Goal: Information Seeking & Learning: Learn about a topic

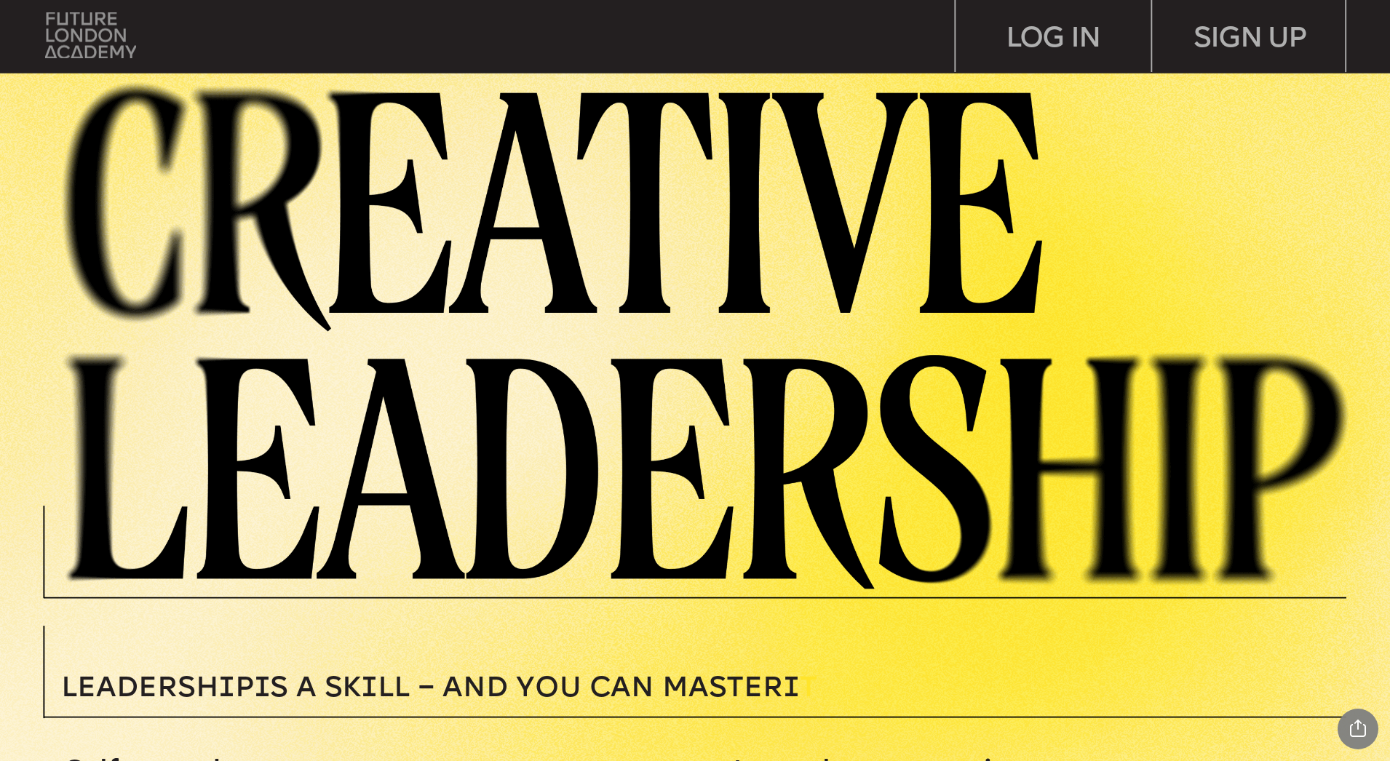
click at [92, 38] on img at bounding box center [90, 35] width 91 height 46
click at [98, 31] on img at bounding box center [90, 35] width 91 height 46
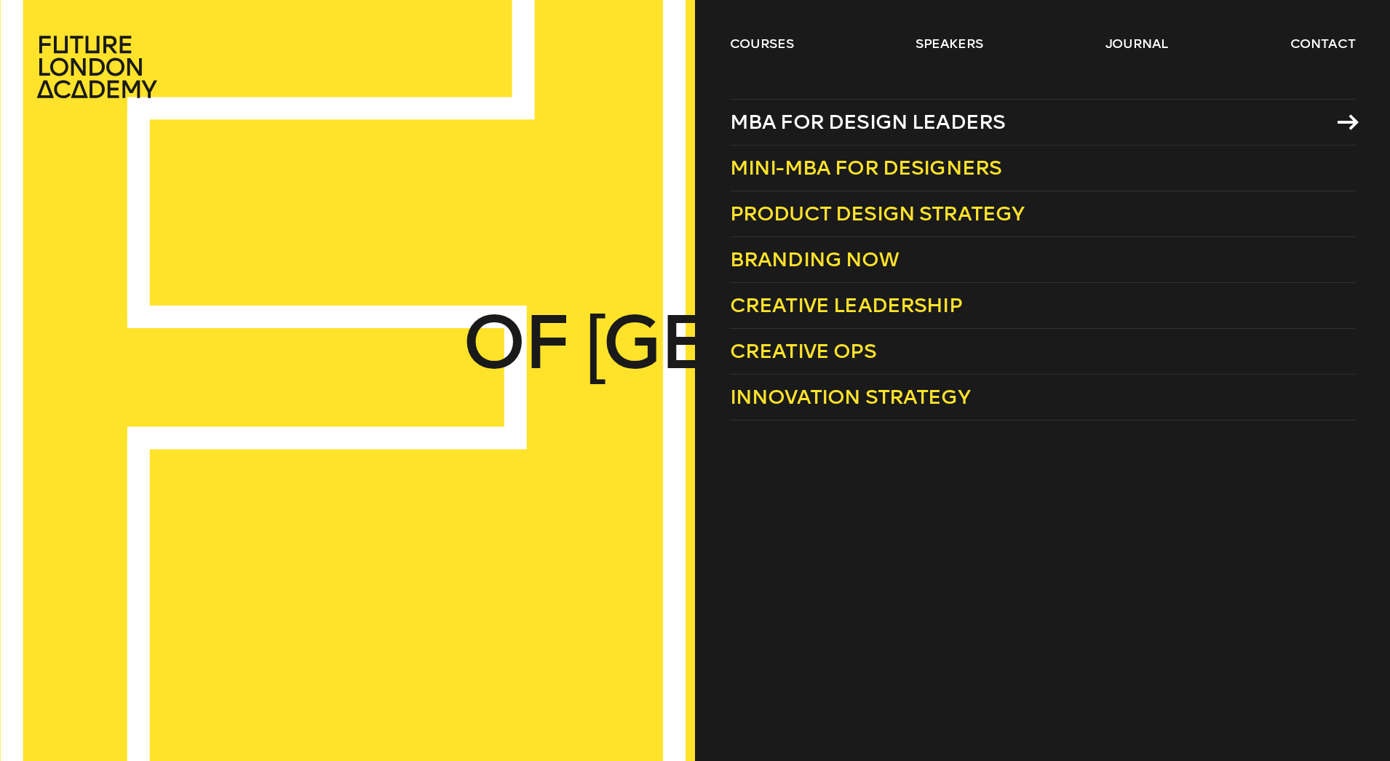
click at [875, 129] on span "MBA for Design Leaders" at bounding box center [868, 122] width 276 height 24
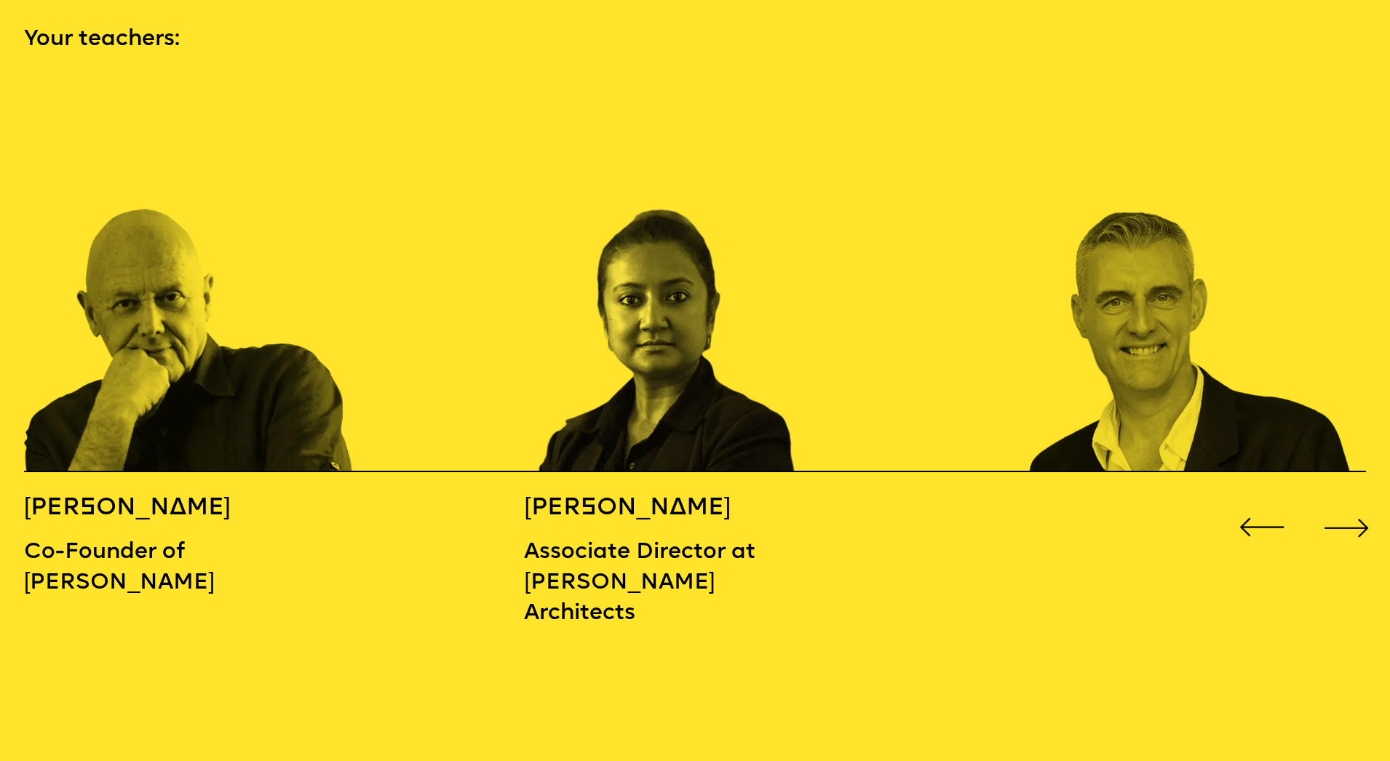
scroll to position [2106, 0]
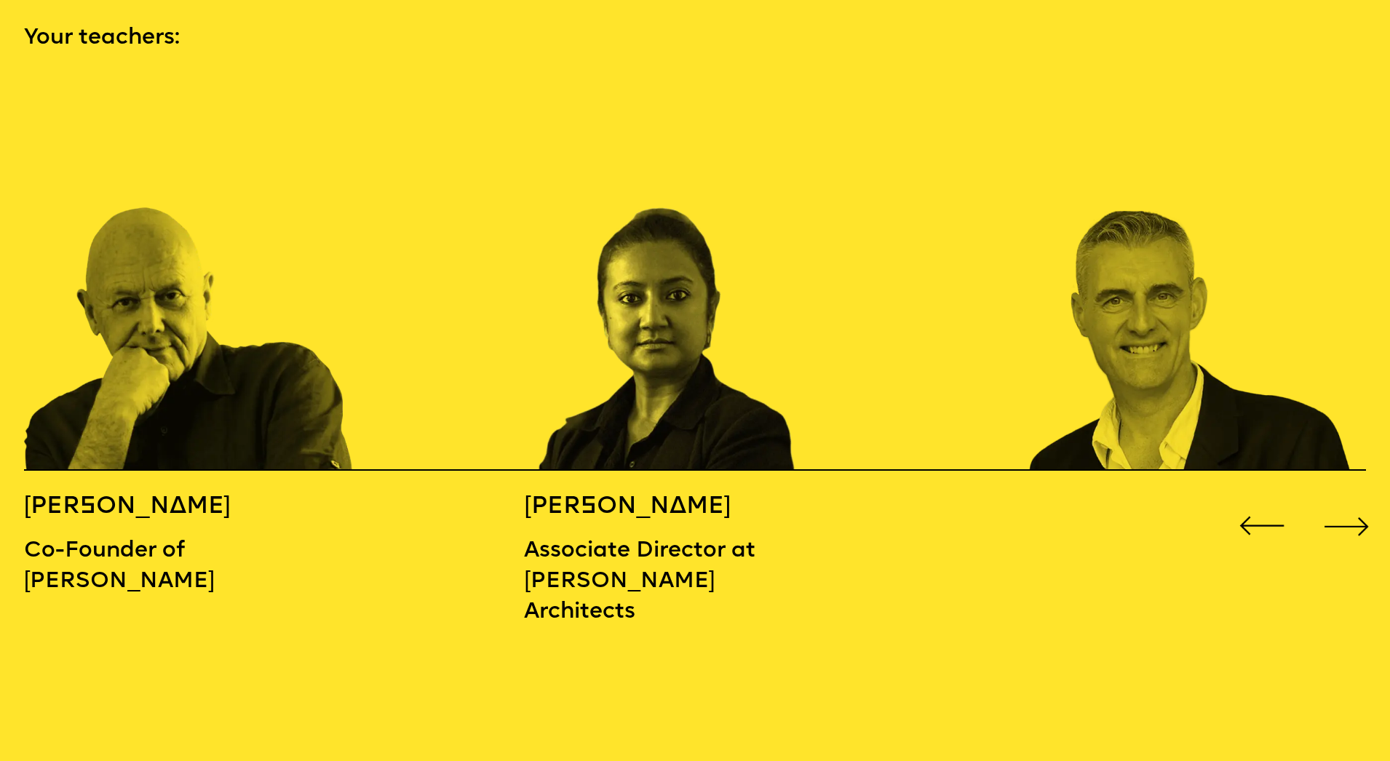
click at [1343, 498] on div "Next slide" at bounding box center [1346, 525] width 55 height 55
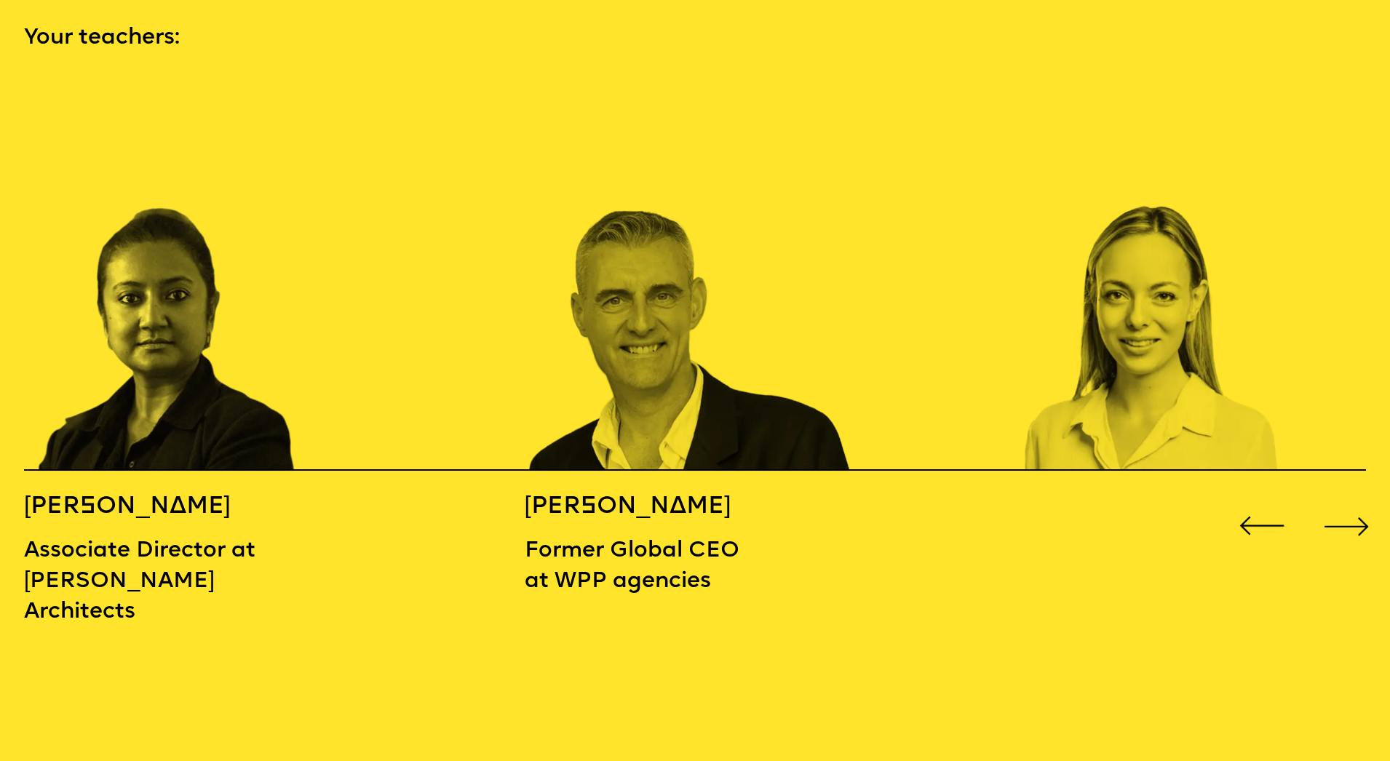
click at [1343, 498] on div "Next slide" at bounding box center [1346, 525] width 55 height 55
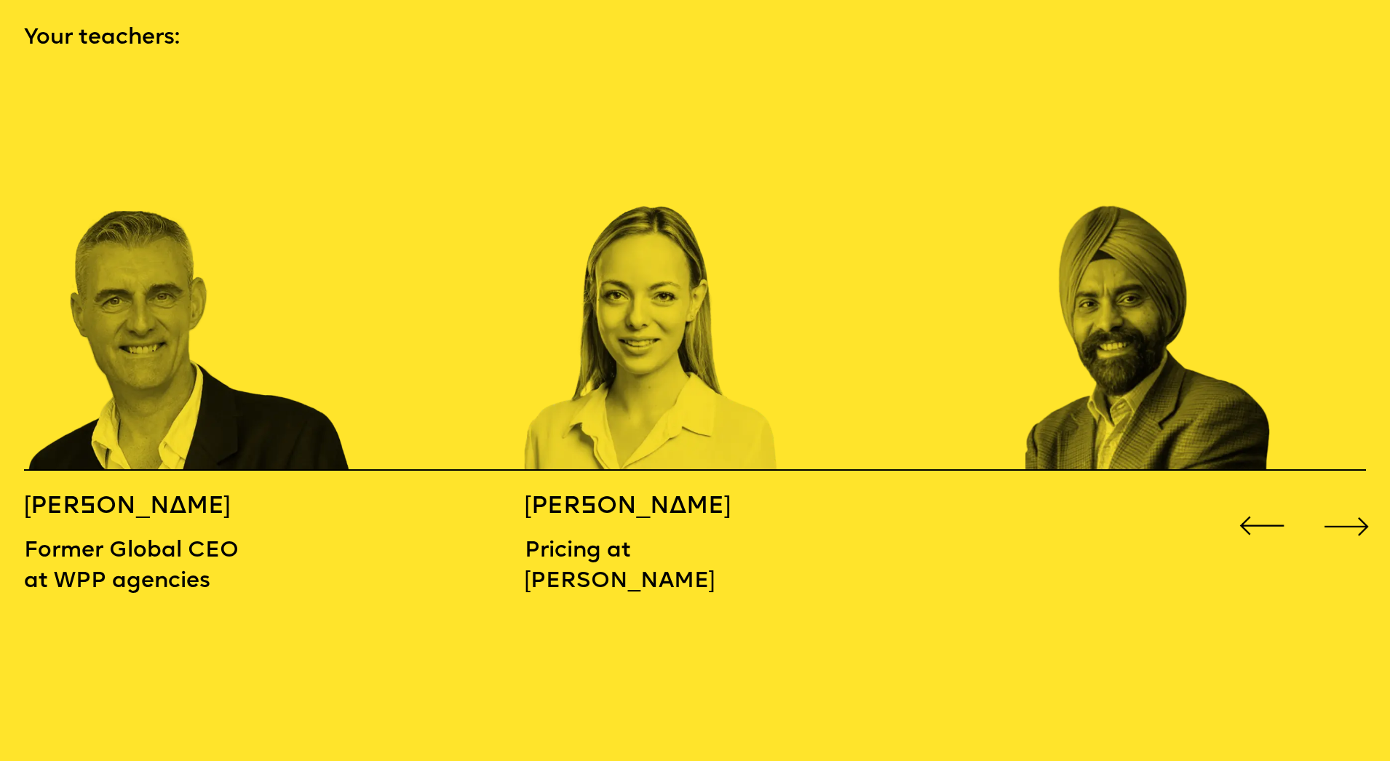
click at [1343, 498] on div "Next slide" at bounding box center [1346, 525] width 55 height 55
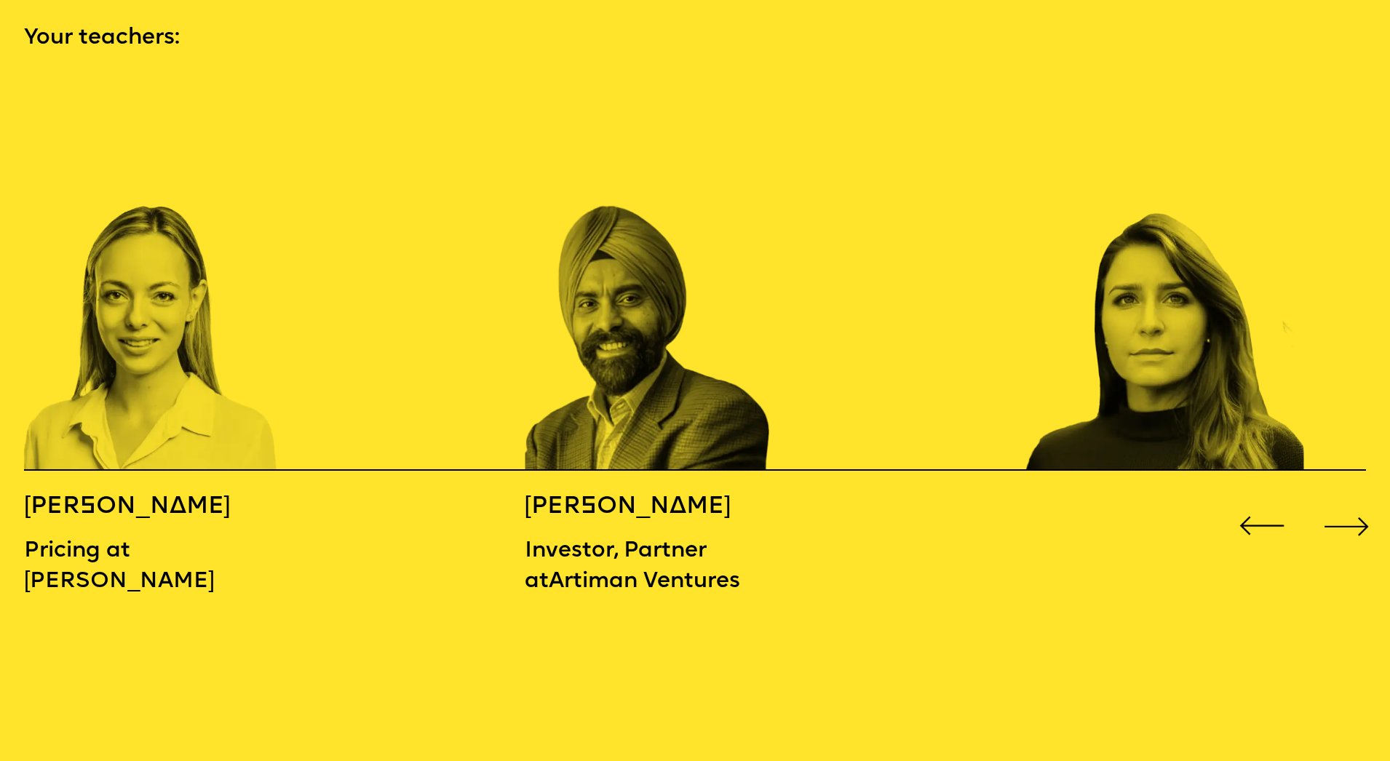
click at [1343, 498] on div "Next slide" at bounding box center [1346, 525] width 55 height 55
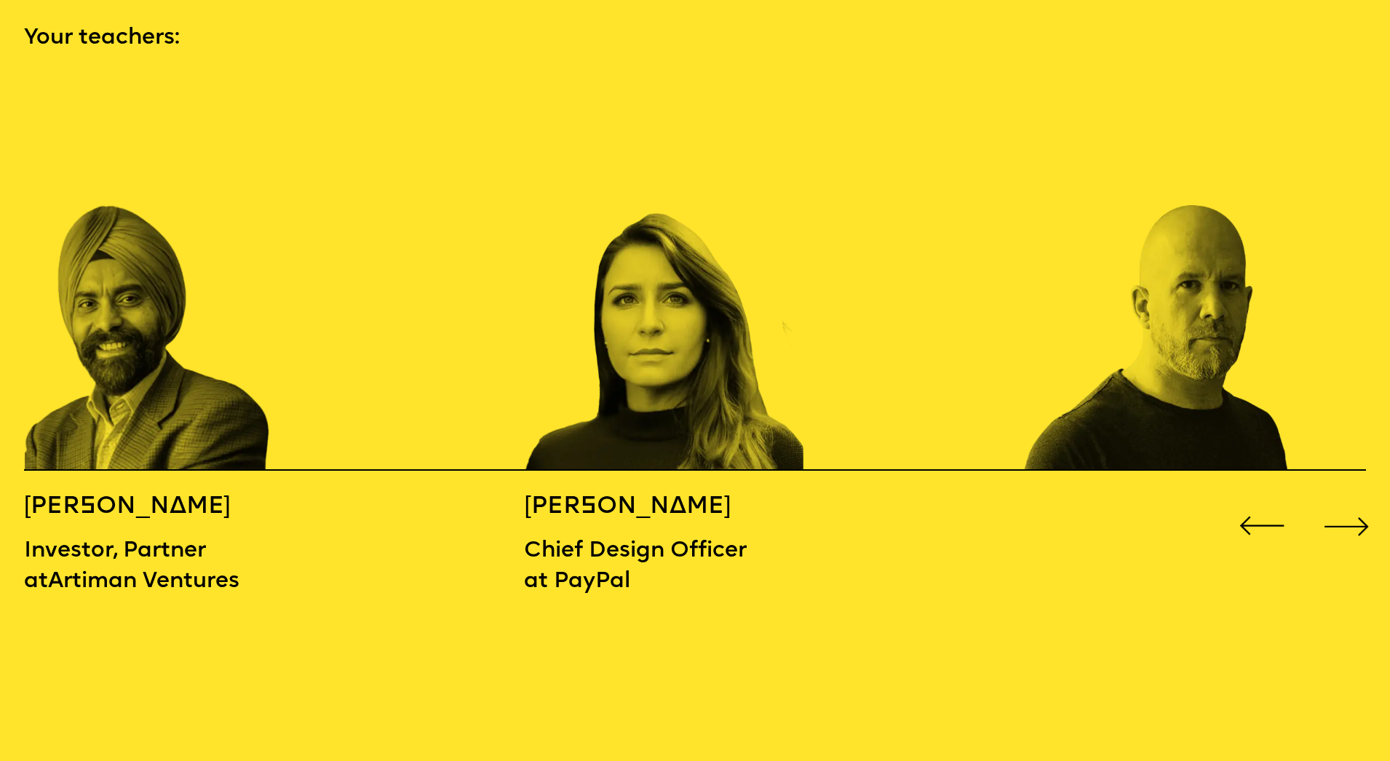
click at [1343, 498] on div "Next slide" at bounding box center [1346, 525] width 55 height 55
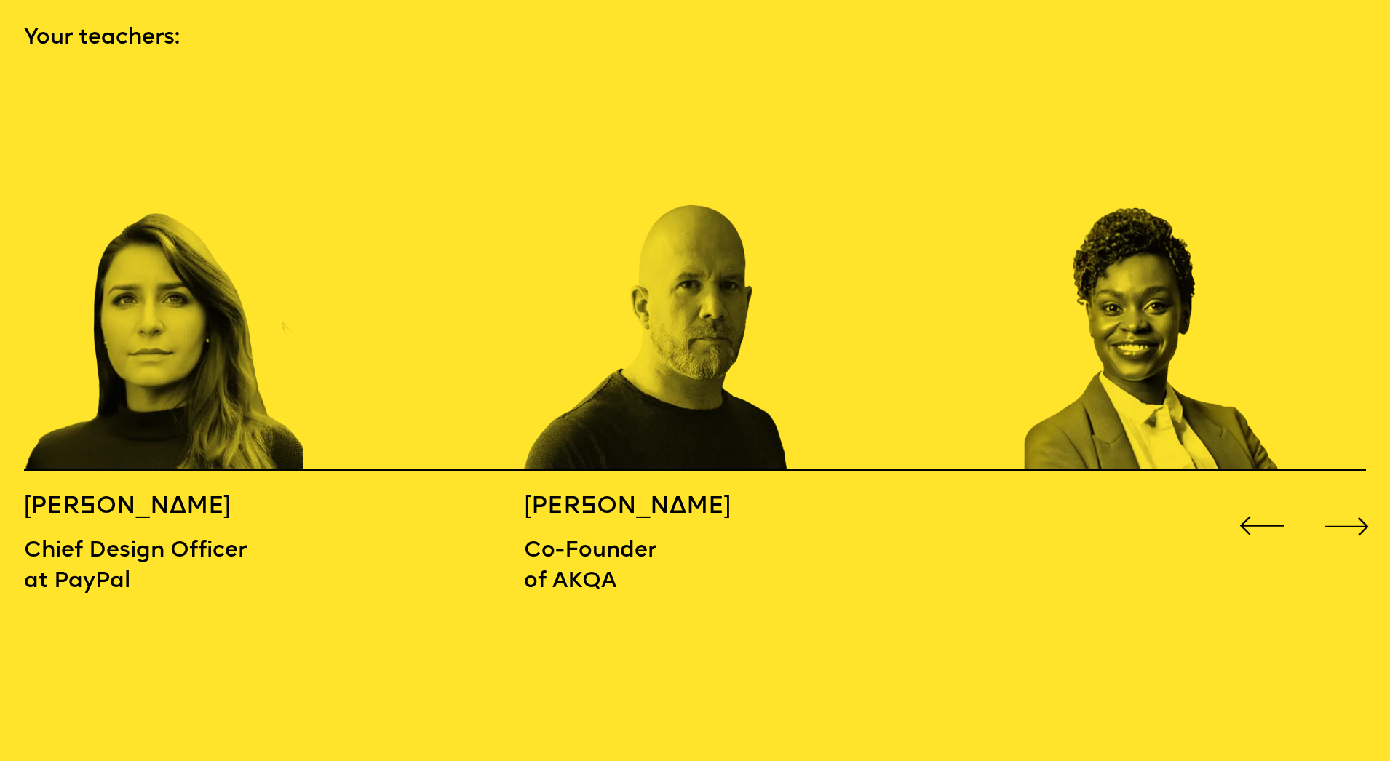
click at [1343, 498] on div "Next slide" at bounding box center [1346, 525] width 55 height 55
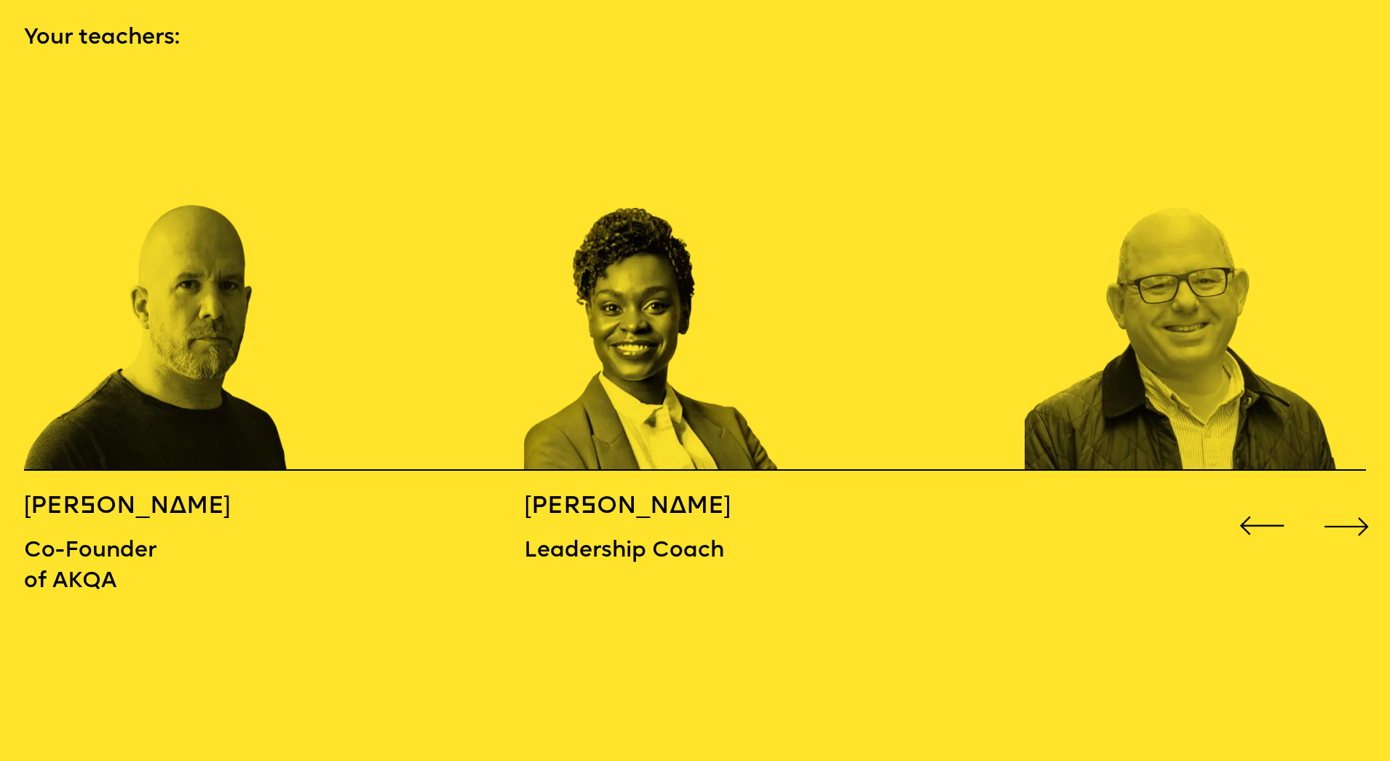
click at [1343, 498] on div "Next slide" at bounding box center [1346, 525] width 55 height 55
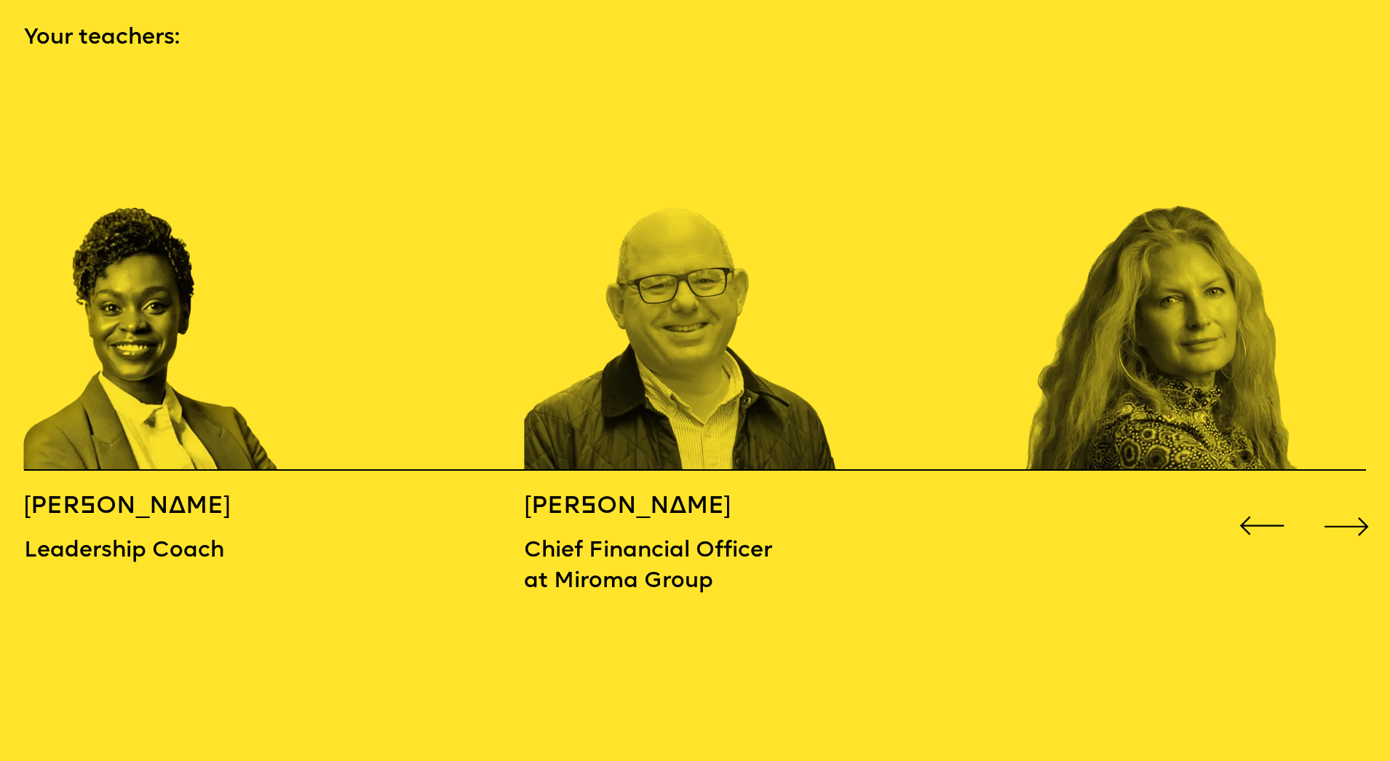
click at [1343, 498] on div "Next slide" at bounding box center [1346, 525] width 55 height 55
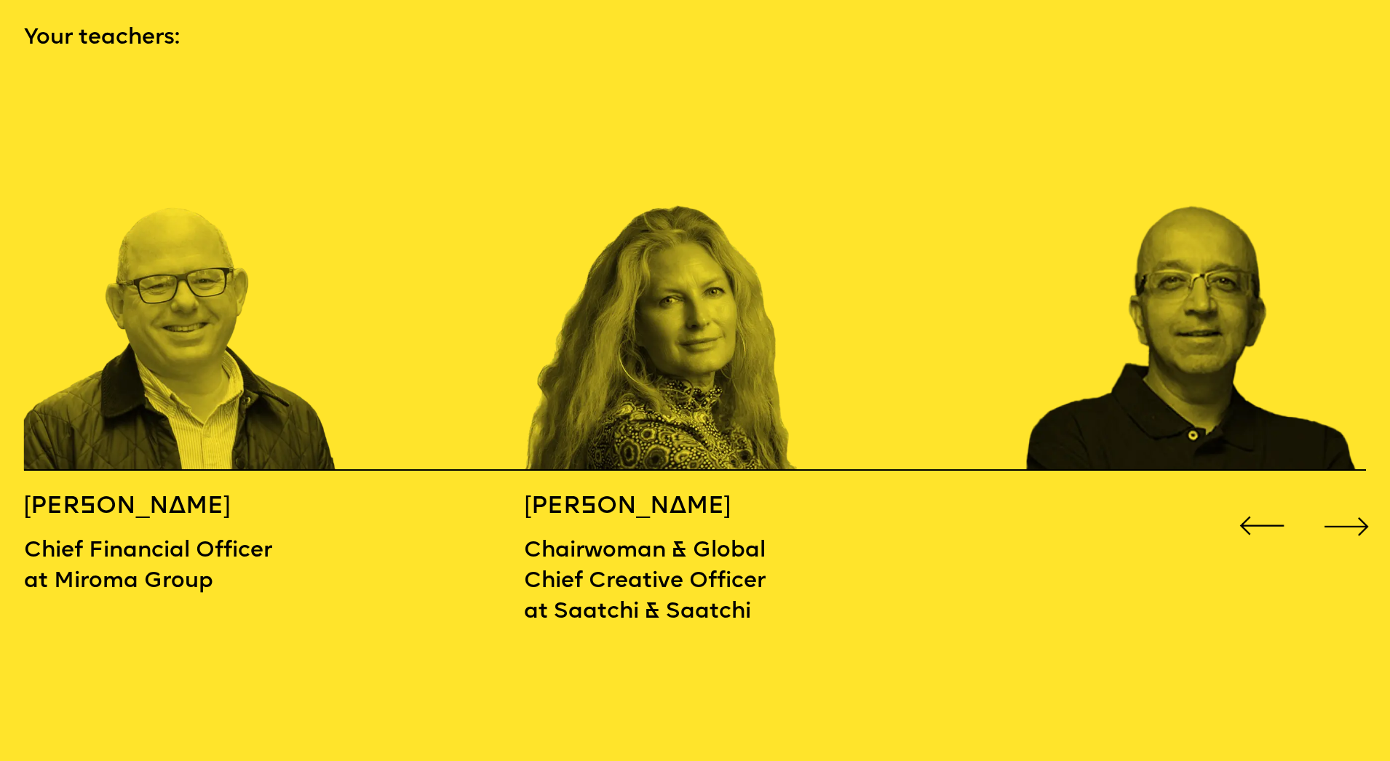
click at [1343, 498] on div "Next slide" at bounding box center [1346, 525] width 55 height 55
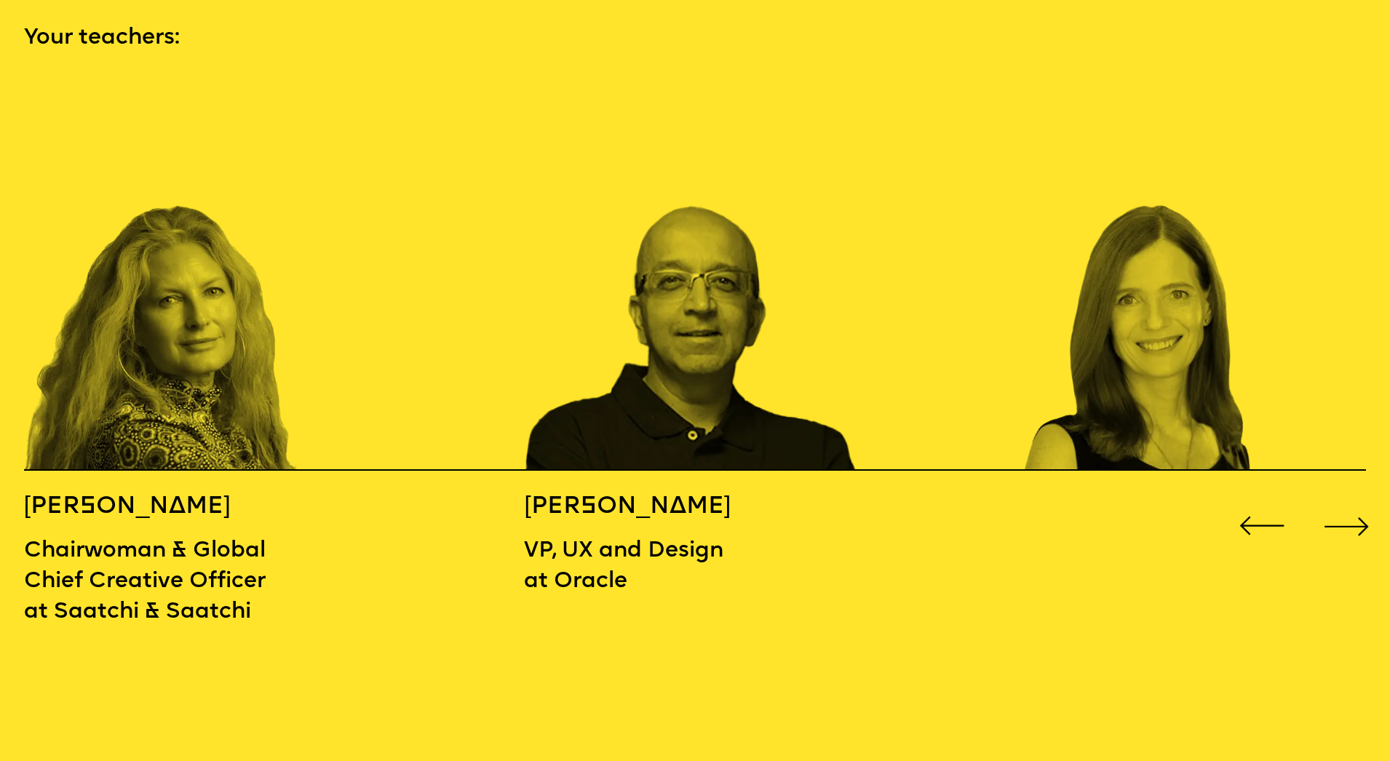
click at [1343, 498] on div "Next slide" at bounding box center [1346, 525] width 55 height 55
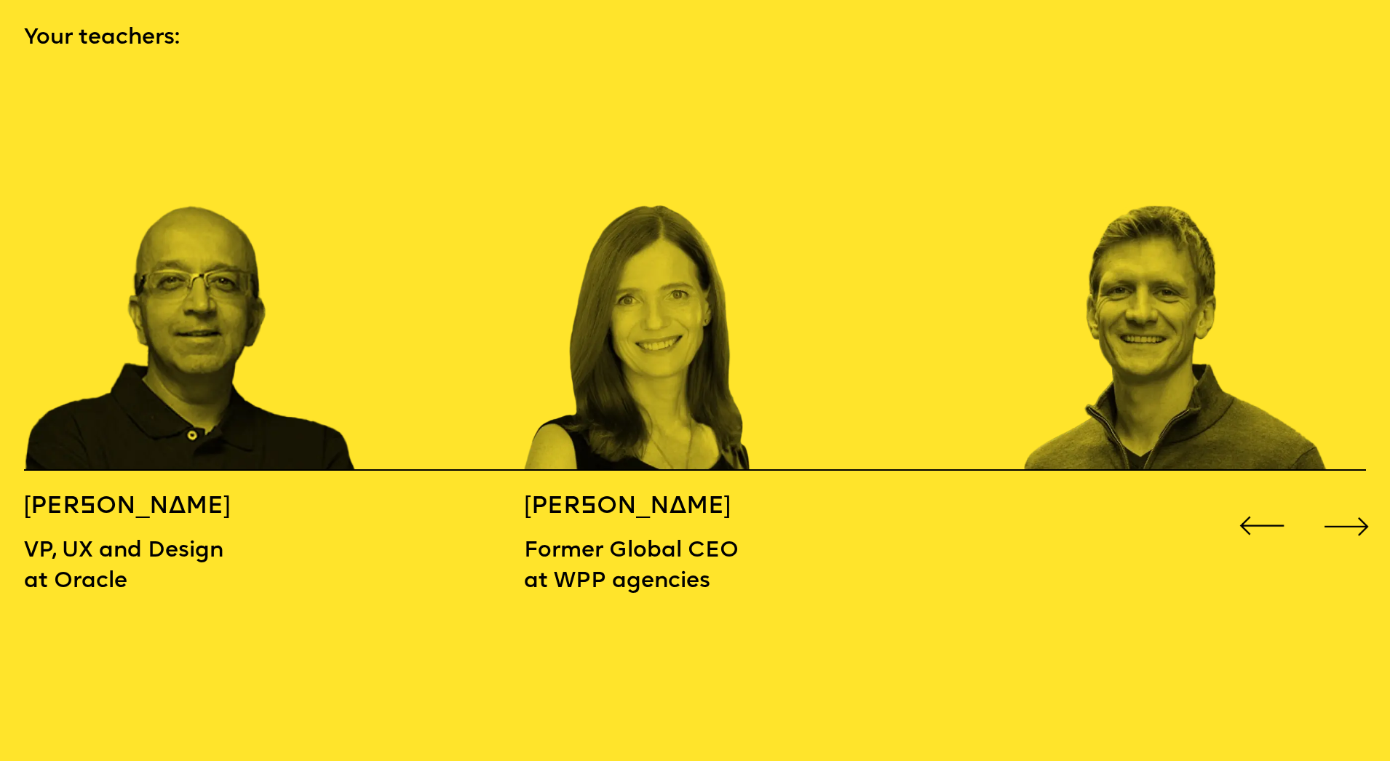
click at [1343, 498] on div "Next slide" at bounding box center [1346, 525] width 55 height 55
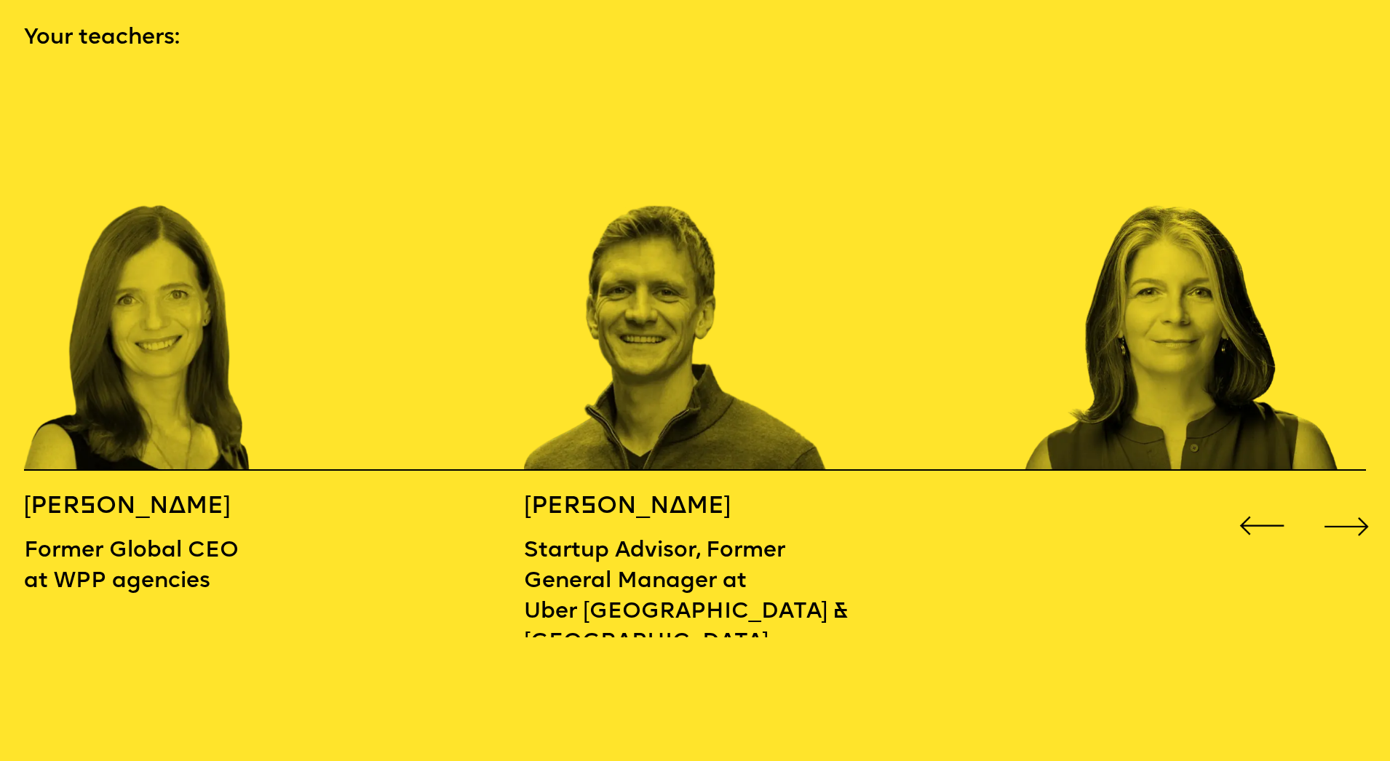
click at [1343, 498] on div "Next slide" at bounding box center [1346, 525] width 55 height 55
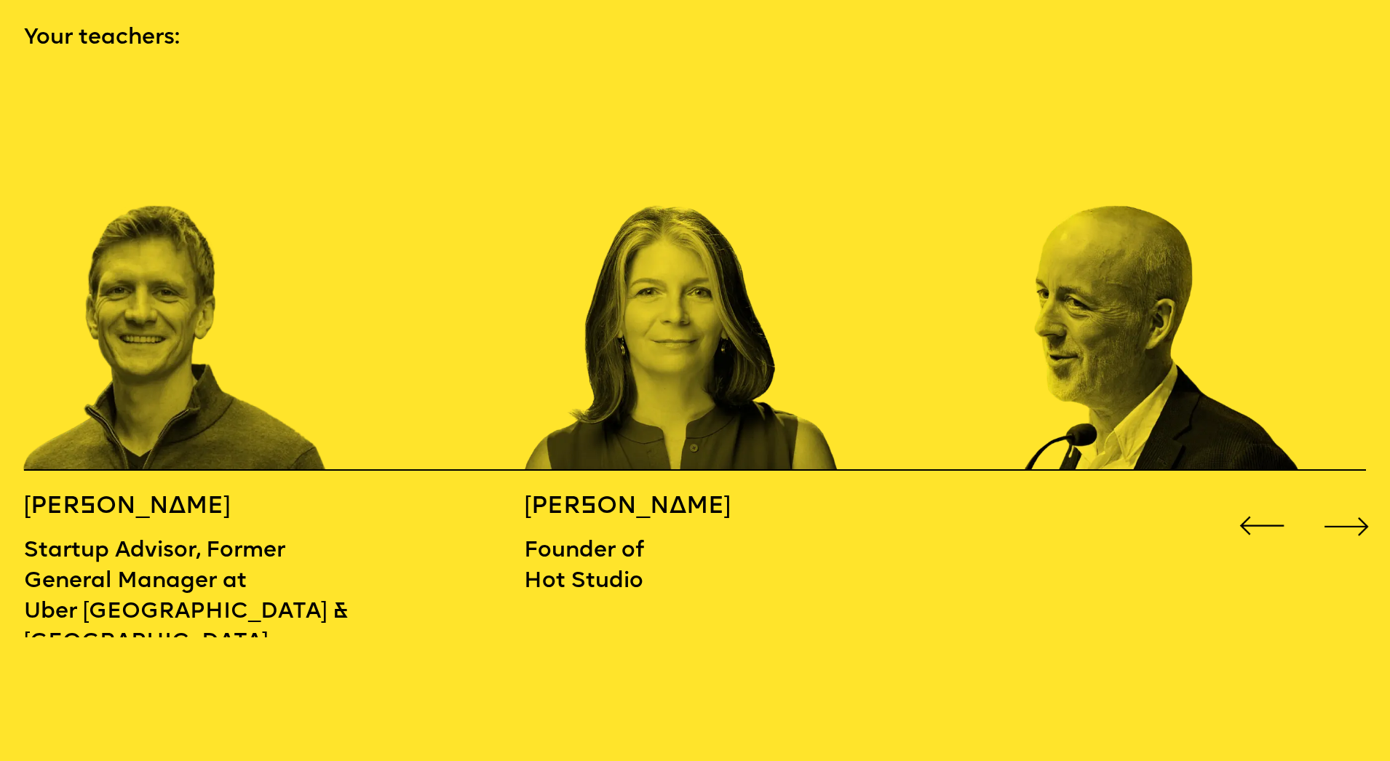
click at [1343, 498] on div "Next slide" at bounding box center [1346, 525] width 55 height 55
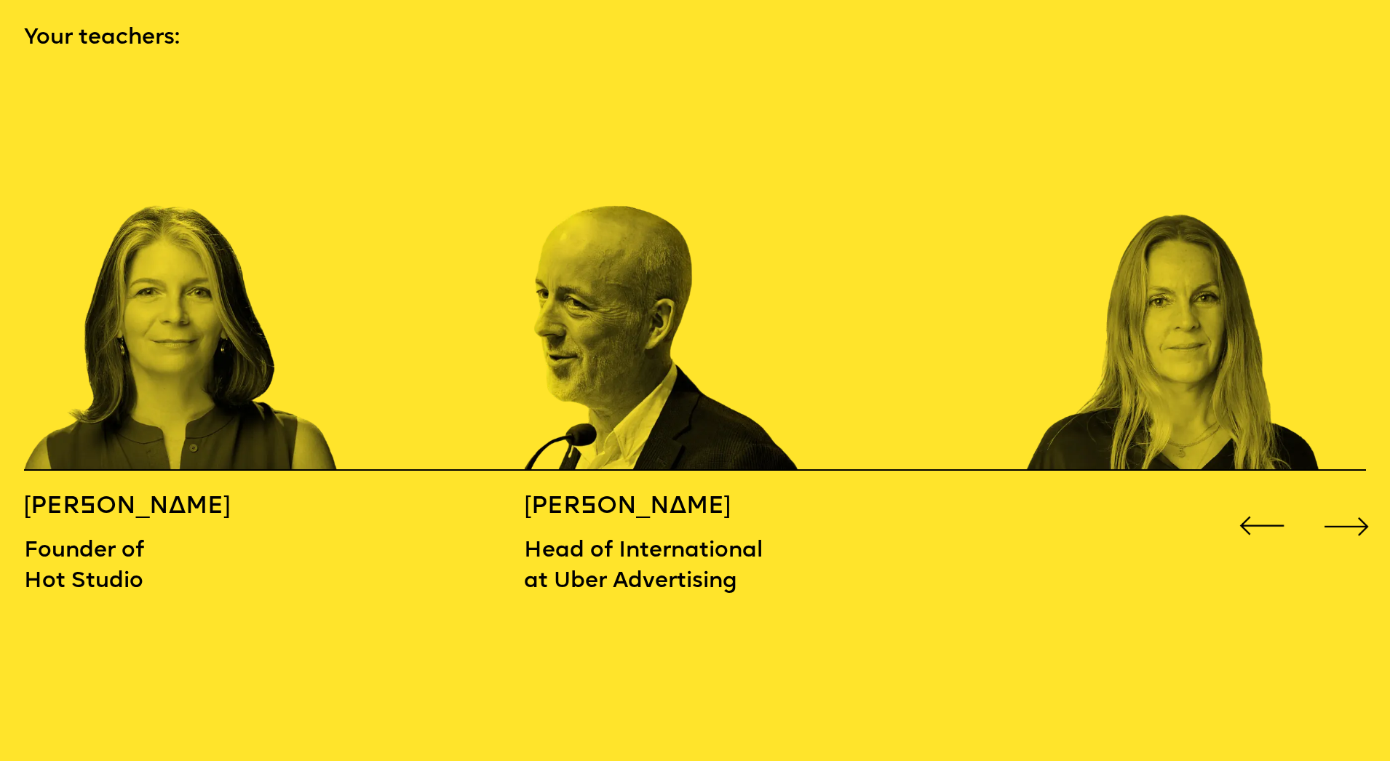
click at [1343, 498] on div "Next slide" at bounding box center [1346, 525] width 55 height 55
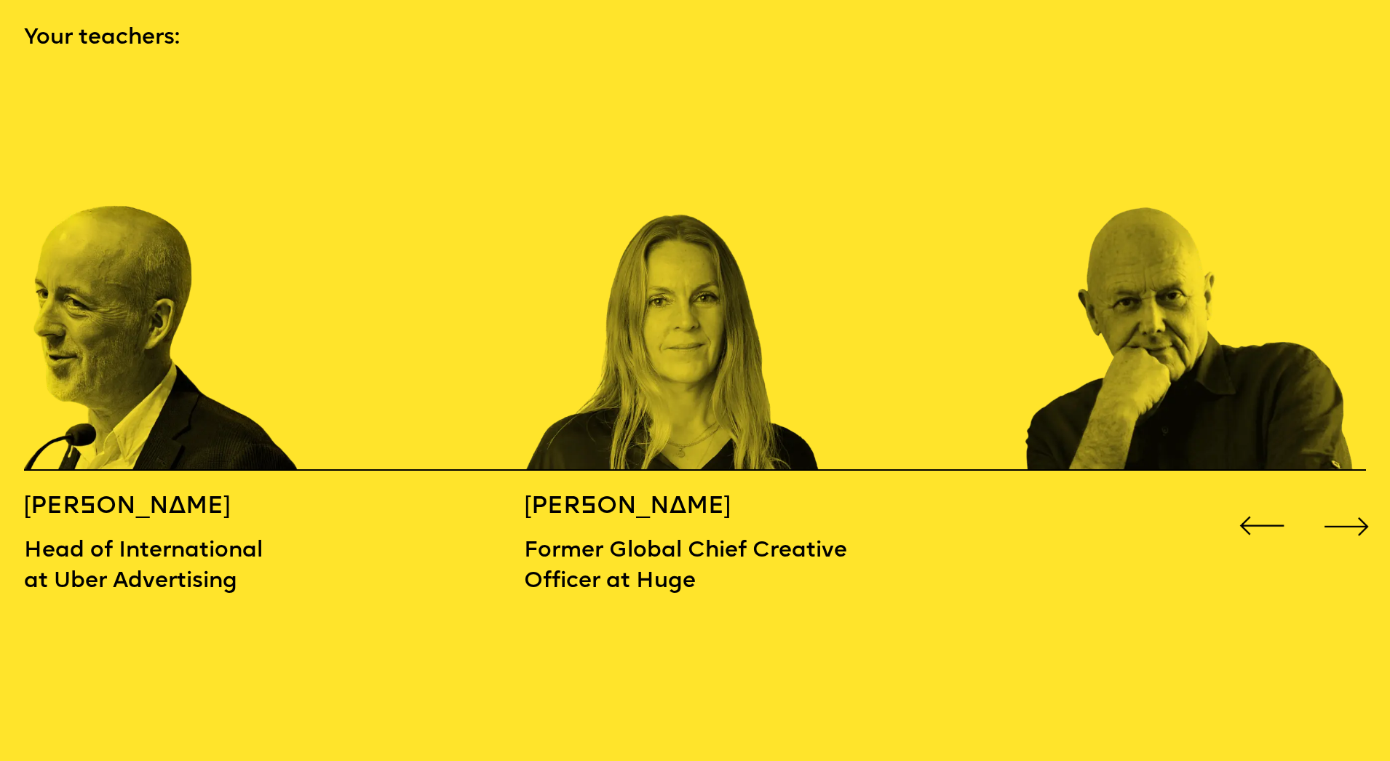
click at [1343, 498] on div "Next slide" at bounding box center [1346, 525] width 55 height 55
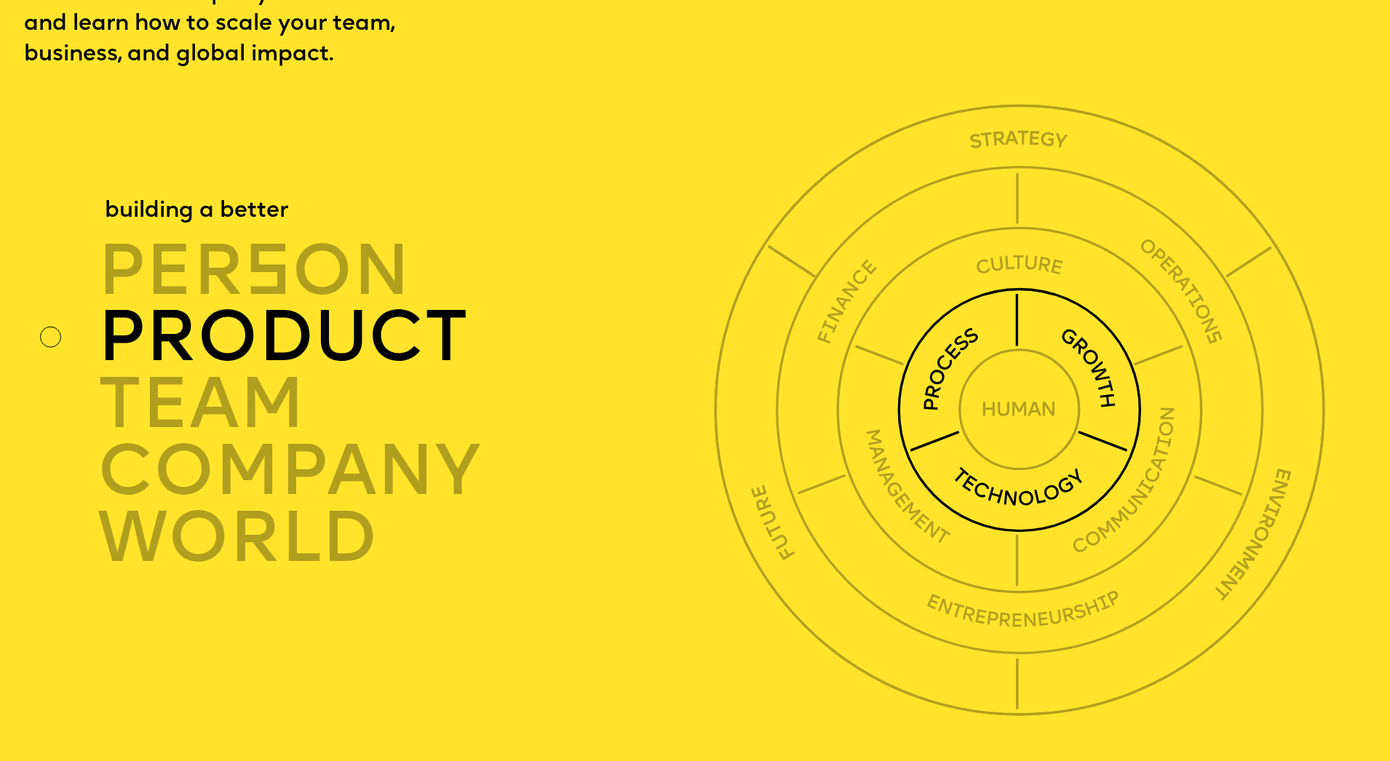
scroll to position [4879, 0]
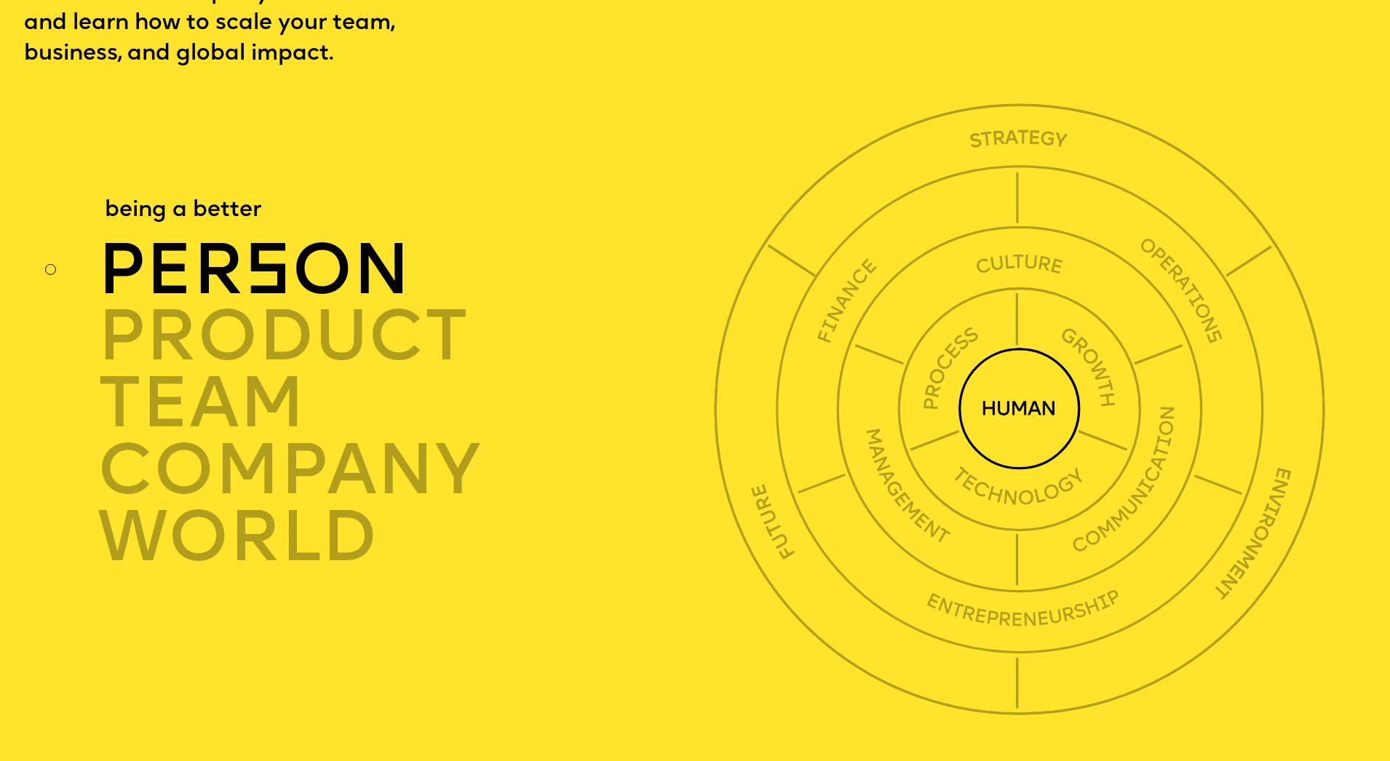
click at [1031, 378] on img at bounding box center [1019, 409] width 122 height 122
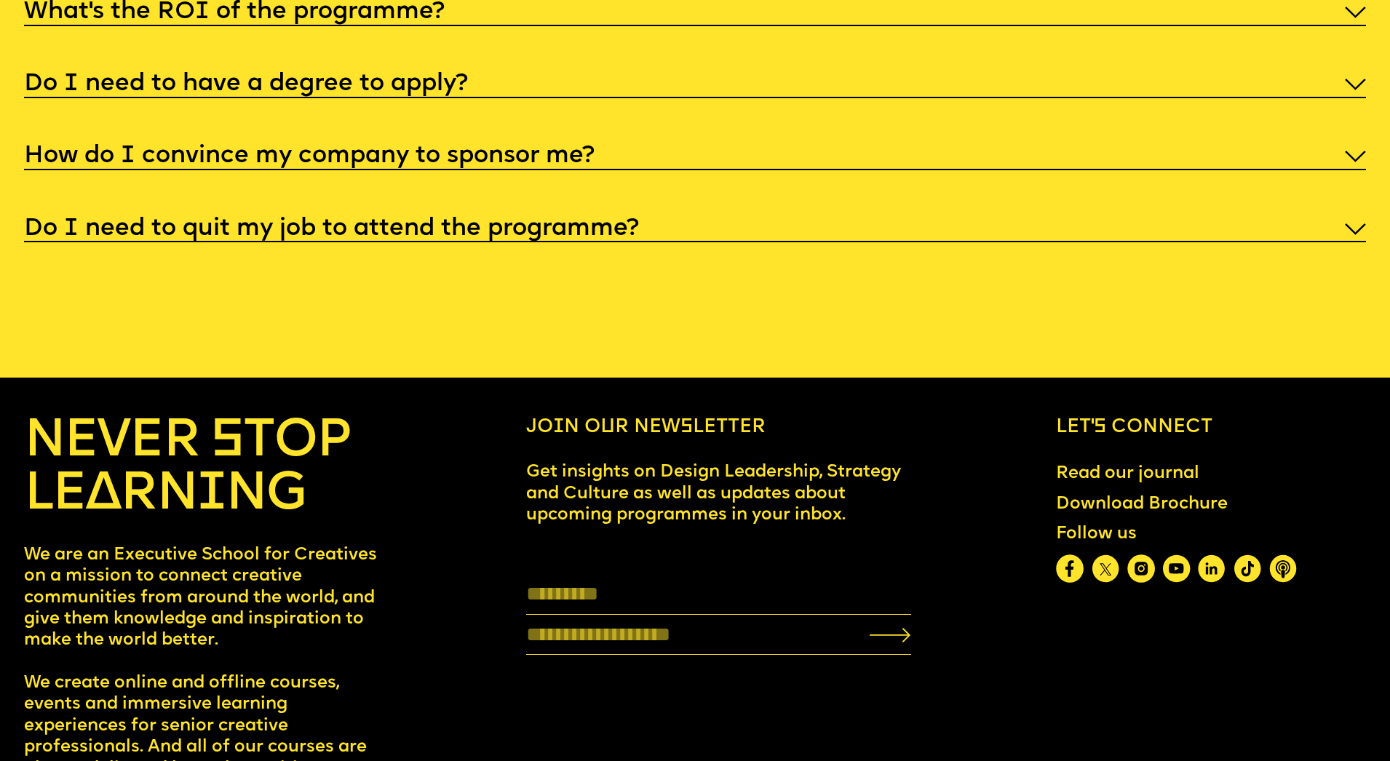
scroll to position [7931, 0]
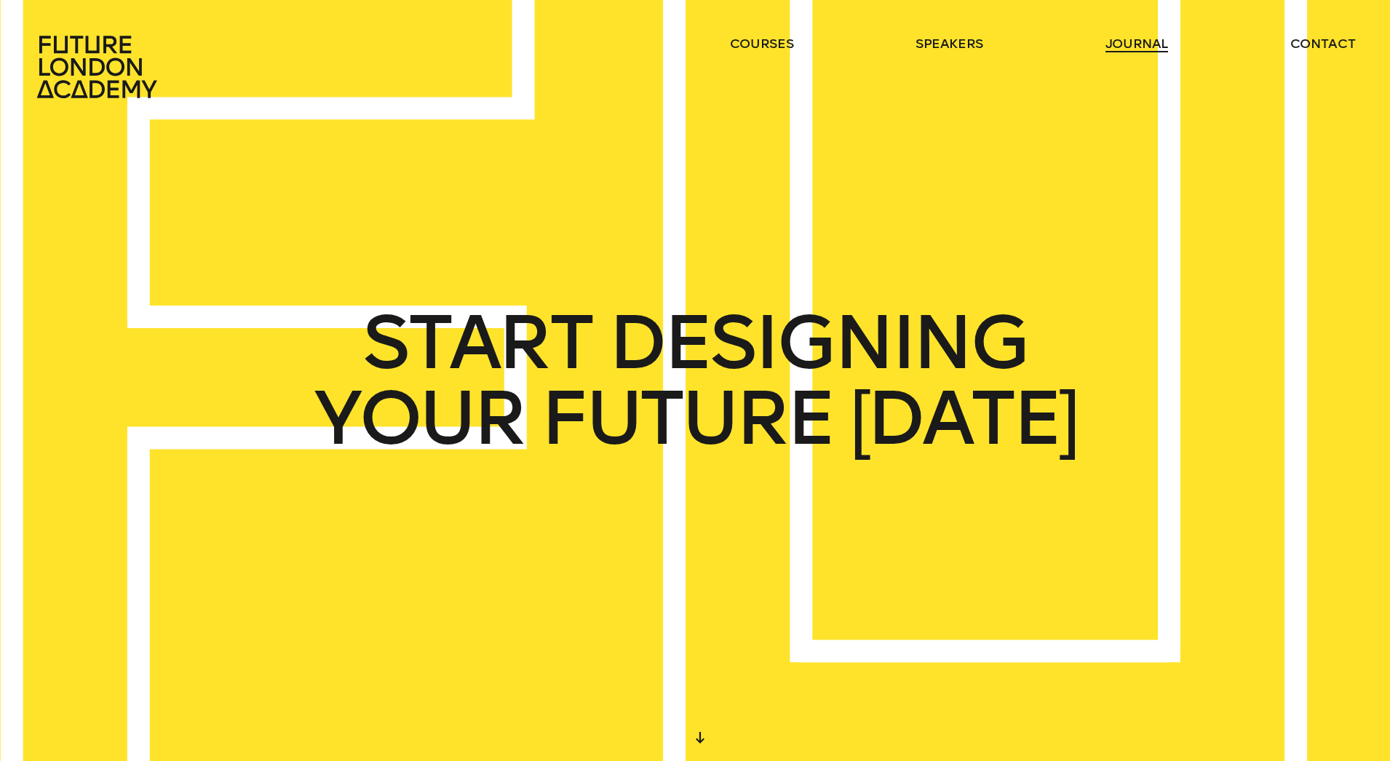
click at [1135, 49] on link "journal" at bounding box center [1136, 43] width 63 height 17
